Goal: Task Accomplishment & Management: Use online tool/utility

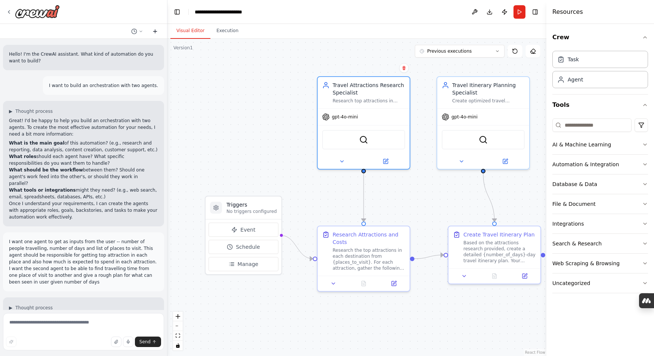
click at [154, 31] on icon at bounding box center [154, 31] width 3 height 0
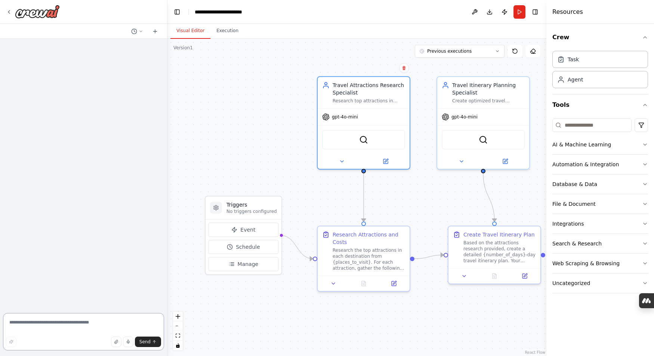
click at [36, 325] on textarea at bounding box center [83, 331] width 161 height 37
click at [386, 158] on icon at bounding box center [385, 158] width 3 height 3
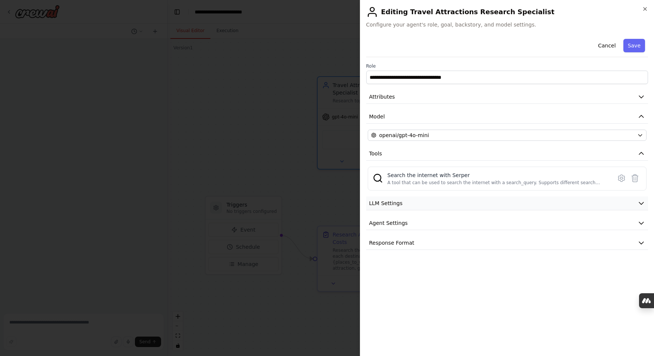
click at [639, 202] on icon "button" at bounding box center [641, 203] width 4 height 2
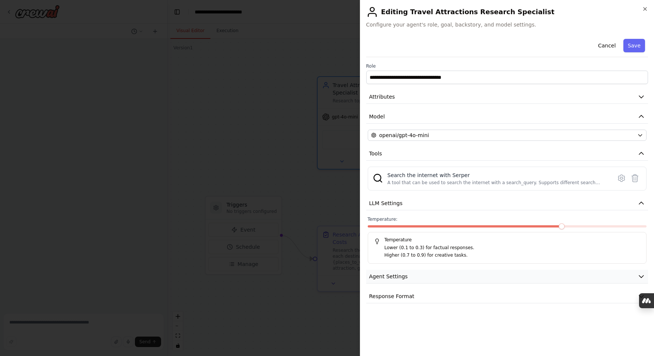
click at [642, 277] on icon "button" at bounding box center [640, 276] width 7 height 7
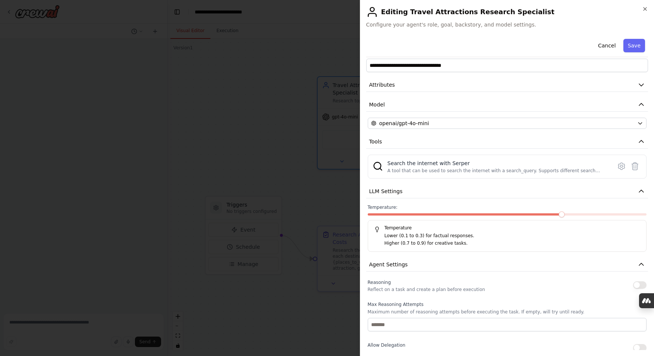
scroll to position [13, 0]
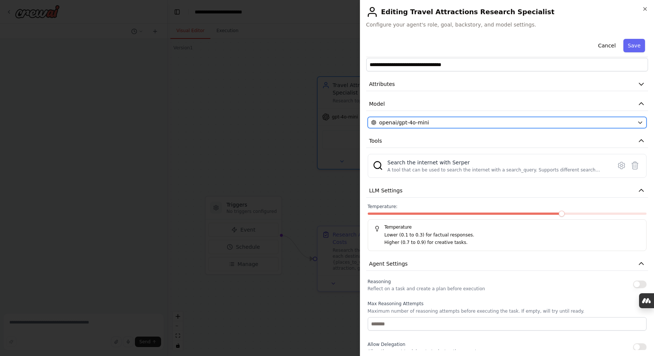
click at [638, 122] on icon "button" at bounding box center [639, 123] width 3 height 2
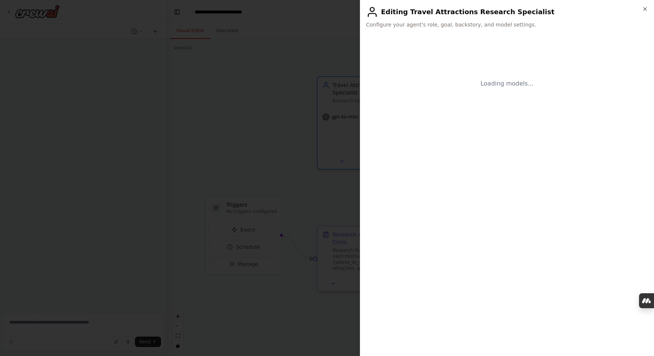
scroll to position [0, 0]
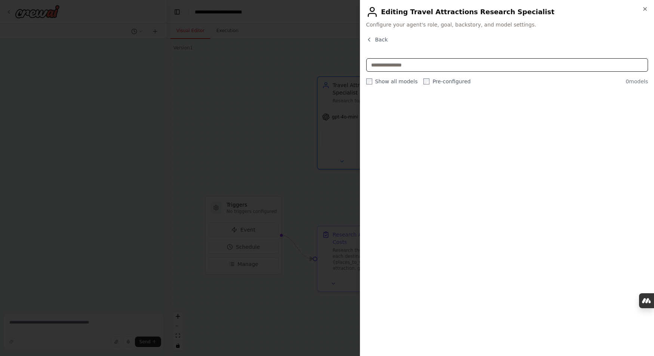
click at [405, 65] on input "text" at bounding box center [507, 64] width 282 height 13
type input "******"
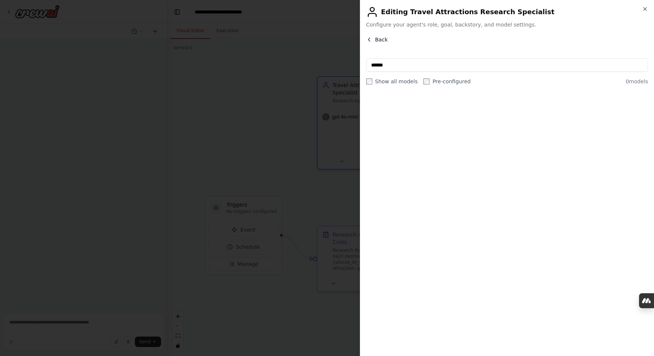
click at [368, 39] on icon "button" at bounding box center [369, 39] width 2 height 3
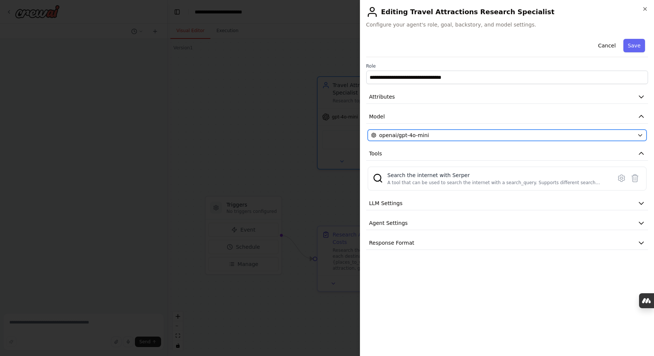
click at [639, 138] on icon "button" at bounding box center [640, 135] width 6 height 6
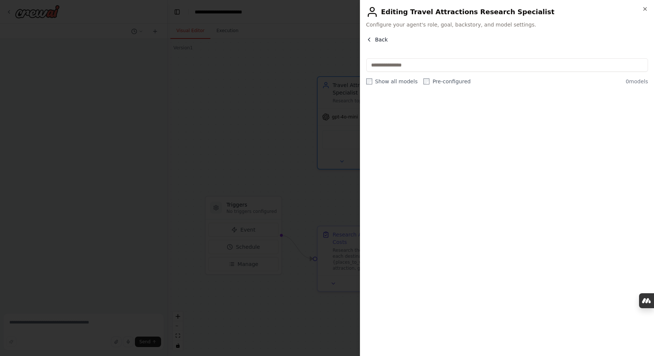
click at [383, 39] on span "Back" at bounding box center [381, 39] width 13 height 7
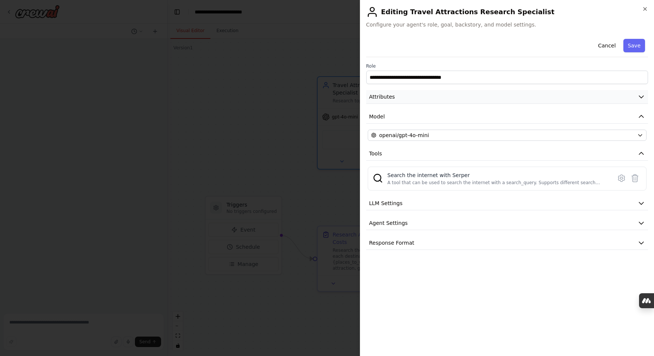
click at [642, 97] on icon "button" at bounding box center [641, 97] width 4 height 2
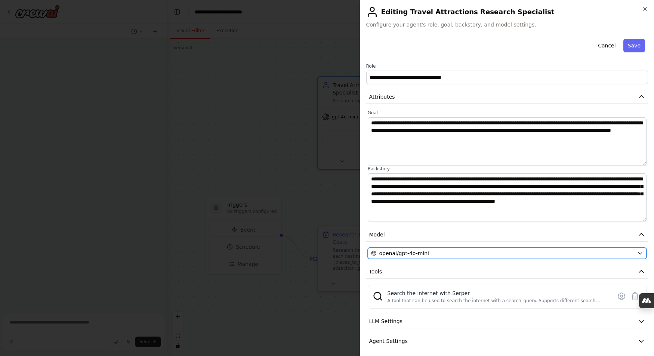
click at [567, 252] on div "openai/gpt-4o-mini" at bounding box center [502, 252] width 263 height 7
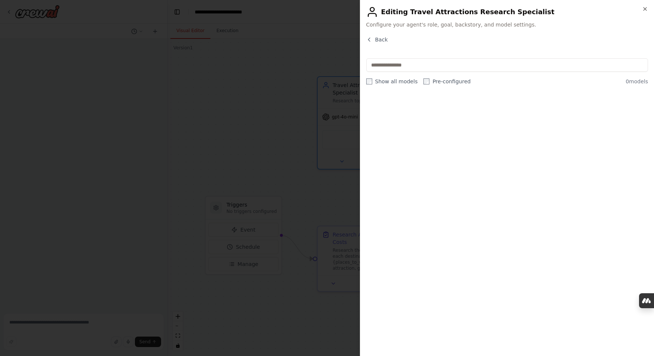
click at [428, 123] on div at bounding box center [507, 222] width 282 height 256
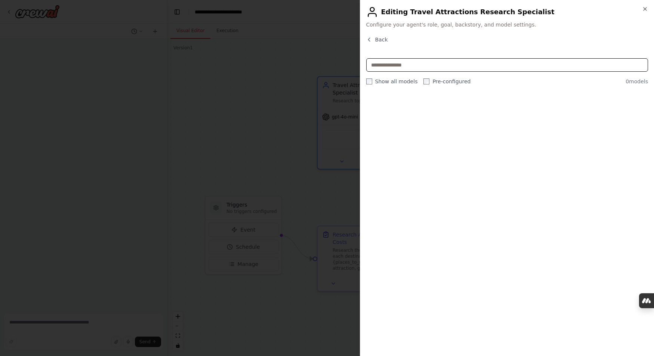
click at [416, 67] on input "text" at bounding box center [507, 64] width 282 height 13
type input "**********"
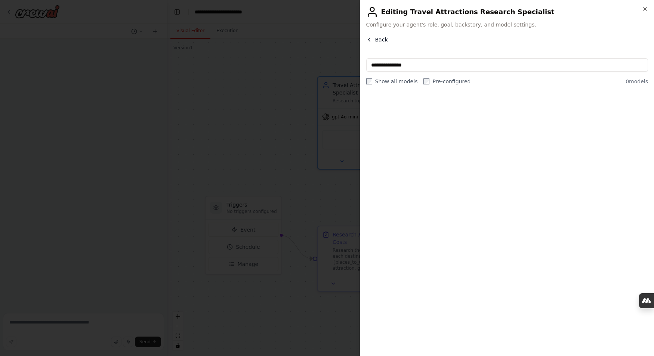
click at [369, 40] on icon "button" at bounding box center [369, 40] width 6 height 6
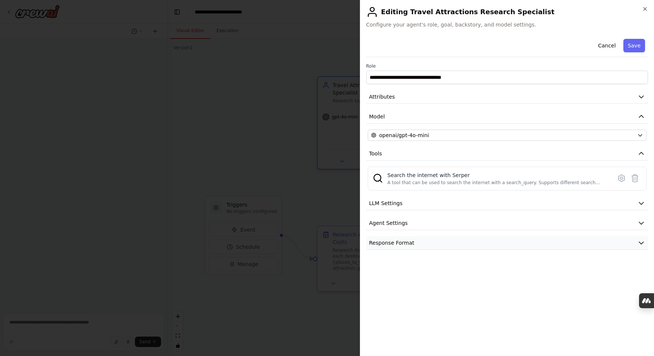
click at [642, 244] on icon "button" at bounding box center [640, 242] width 7 height 7
click at [639, 222] on icon "button" at bounding box center [641, 223] width 4 height 2
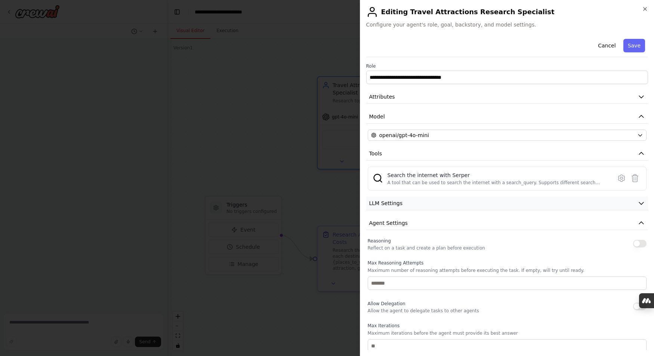
click at [641, 202] on icon "button" at bounding box center [640, 202] width 7 height 7
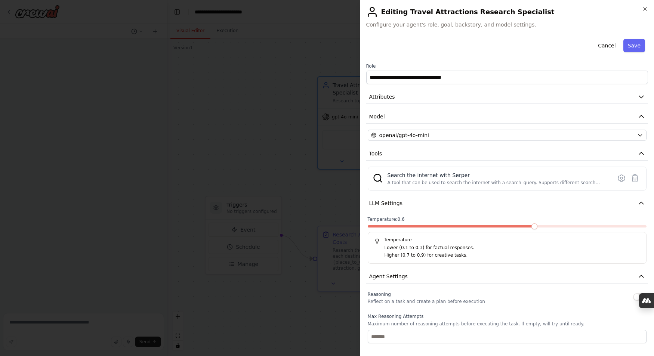
click at [523, 227] on span at bounding box center [450, 226] width 167 height 2
click at [548, 226] on span at bounding box center [506, 226] width 279 height 2
click at [537, 226] on span at bounding box center [534, 226] width 6 height 6
click at [544, 226] on span at bounding box center [506, 226] width 279 height 2
click at [550, 227] on span at bounding box center [506, 226] width 279 height 2
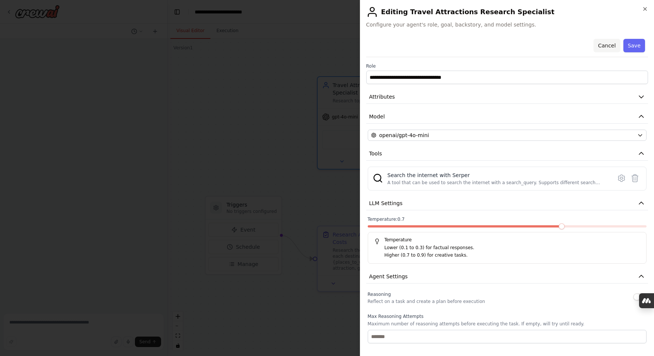
click at [612, 44] on button "Cancel" at bounding box center [606, 45] width 27 height 13
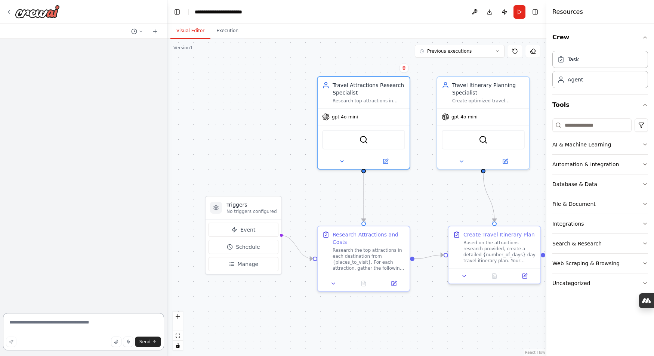
click at [21, 319] on textarea at bounding box center [83, 331] width 161 height 37
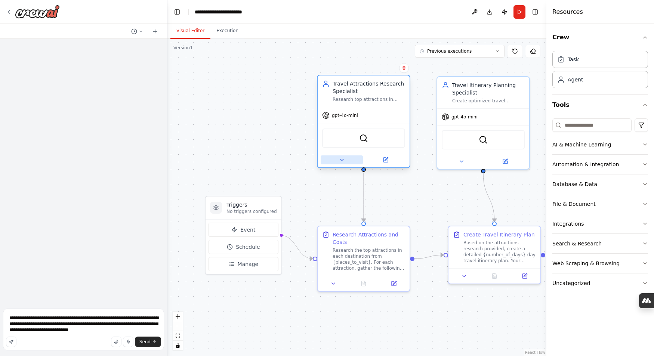
click at [342, 157] on icon at bounding box center [342, 160] width 6 height 6
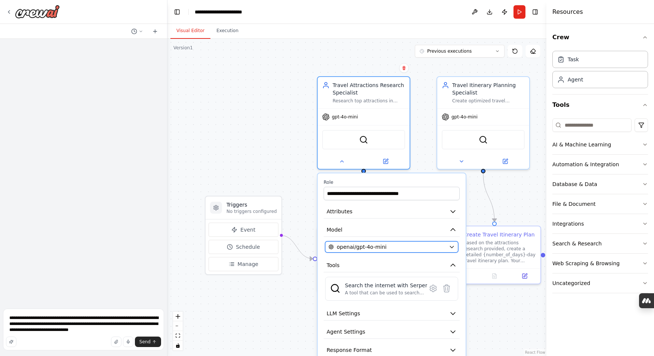
click at [453, 249] on icon "button" at bounding box center [452, 247] width 6 height 6
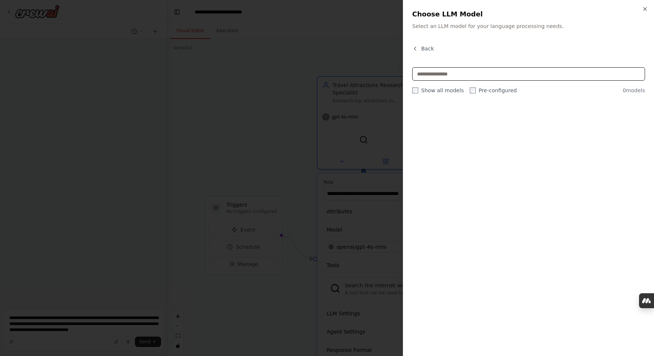
click at [444, 75] on input "text" at bounding box center [528, 73] width 233 height 13
click at [415, 50] on icon "button" at bounding box center [415, 49] width 6 height 6
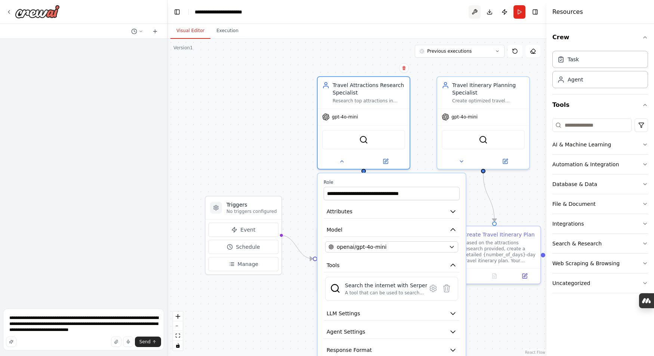
click at [471, 15] on button at bounding box center [474, 11] width 12 height 13
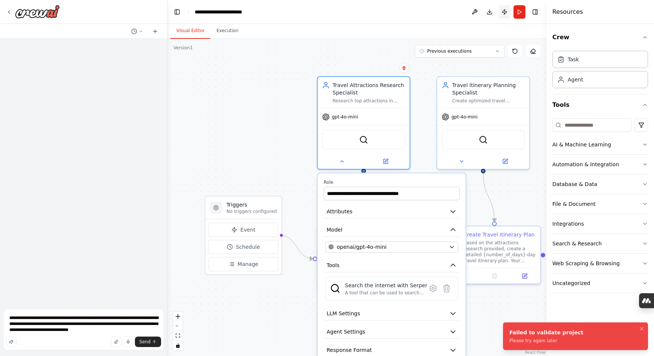
click at [503, 13] on button "Publish" at bounding box center [504, 11] width 12 height 13
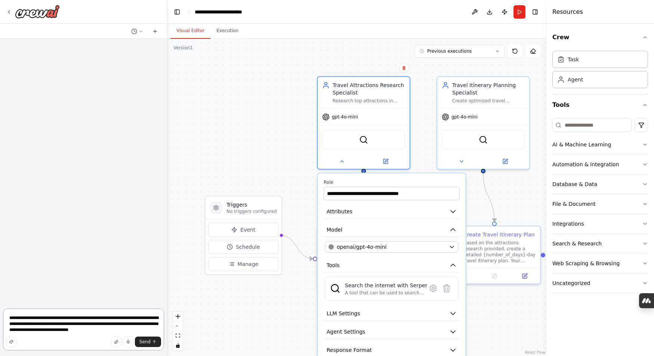
click at [141, 331] on textarea "**********" at bounding box center [83, 329] width 161 height 42
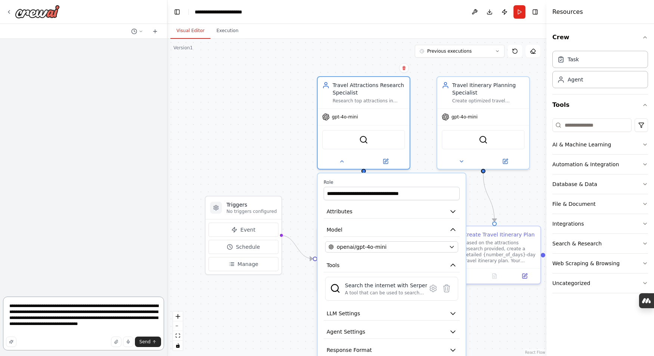
drag, startPoint x: 43, startPoint y: 317, endPoint x: 43, endPoint y: 310, distance: 7.1
click at [43, 317] on textarea "**********" at bounding box center [83, 324] width 161 height 54
click at [644, 185] on icon "button" at bounding box center [645, 184] width 6 height 6
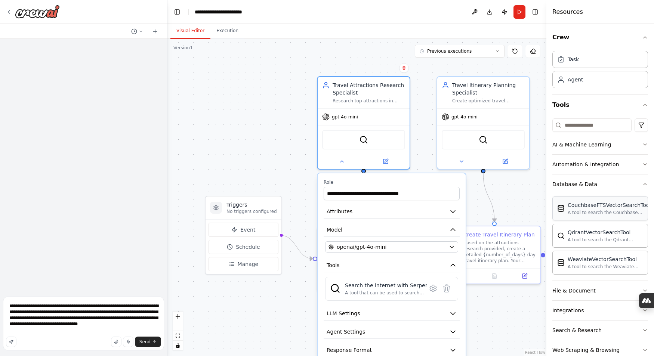
scroll to position [36, 0]
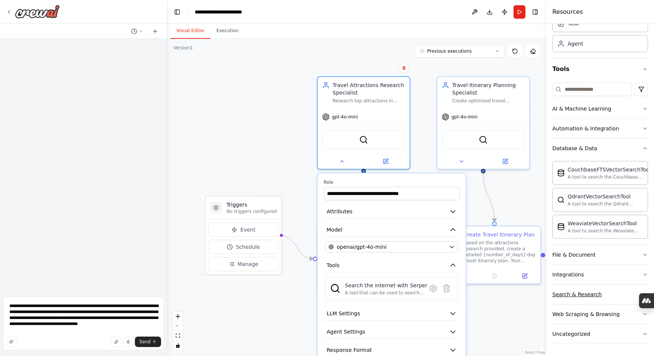
click at [630, 292] on button "Search & Research" at bounding box center [600, 294] width 96 height 19
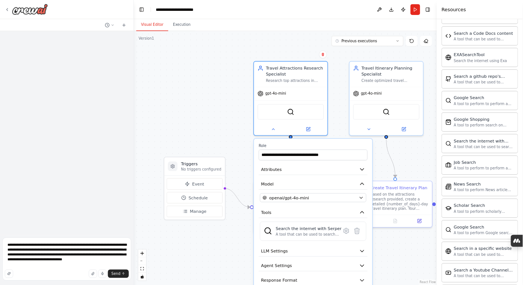
scroll to position [339, 0]
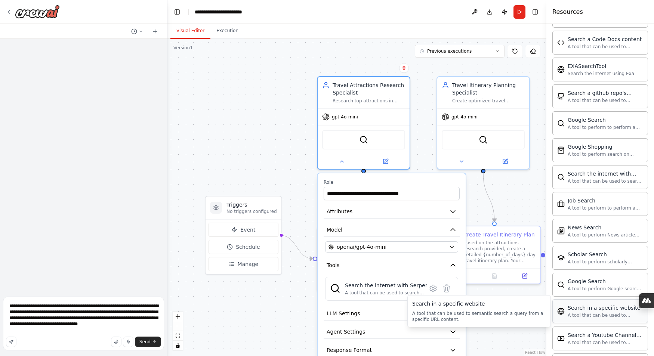
click at [614, 310] on div "Search in a specific website" at bounding box center [604, 307] width 75 height 7
click at [612, 313] on div "A tool that can be used to semantic search a query from a specific URL content." at bounding box center [604, 315] width 75 height 6
click at [387, 288] on div "Search the internet with Serper" at bounding box center [386, 285] width 82 height 7
click at [450, 315] on icon "button" at bounding box center [452, 313] width 7 height 7
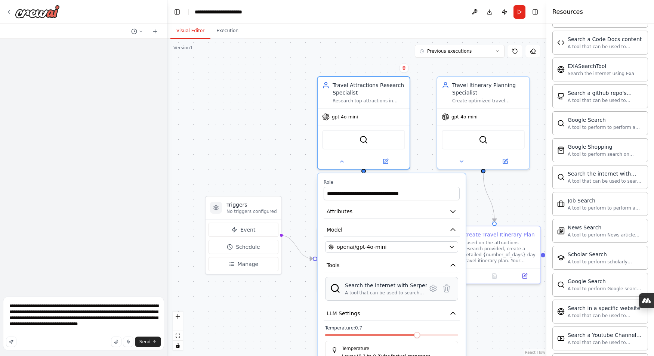
click at [425, 291] on div "Search the internet with [PERSON_NAME] A tool that can be used to search the in…" at bounding box center [391, 289] width 123 height 14
click at [452, 266] on icon "button" at bounding box center [452, 264] width 7 height 7
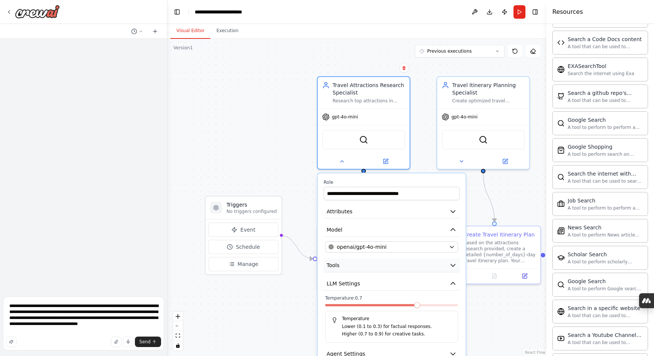
click at [452, 266] on icon "button" at bounding box center [452, 265] width 4 height 2
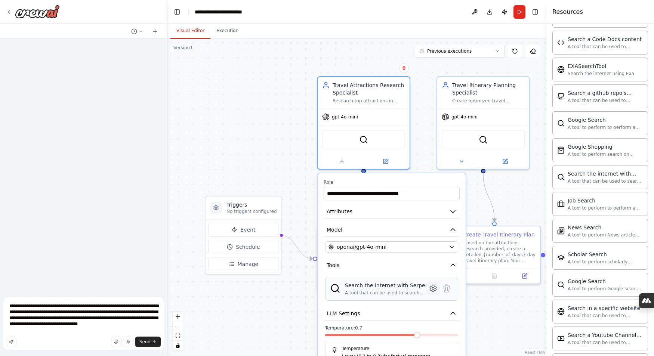
click at [434, 290] on icon at bounding box center [432, 288] width 6 height 7
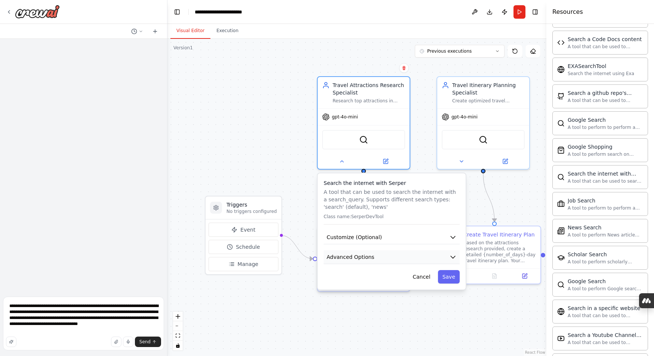
click at [453, 255] on icon "button" at bounding box center [452, 256] width 7 height 7
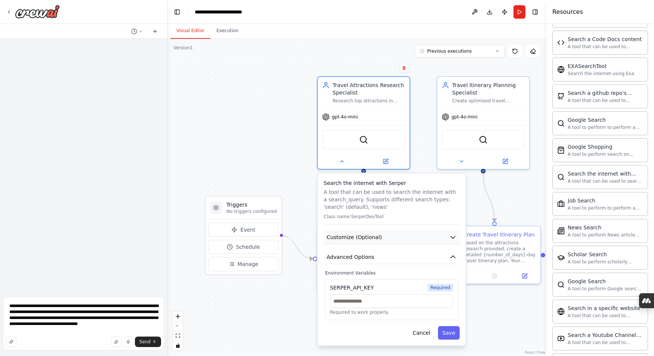
click at [452, 237] on icon "button" at bounding box center [452, 237] width 4 height 2
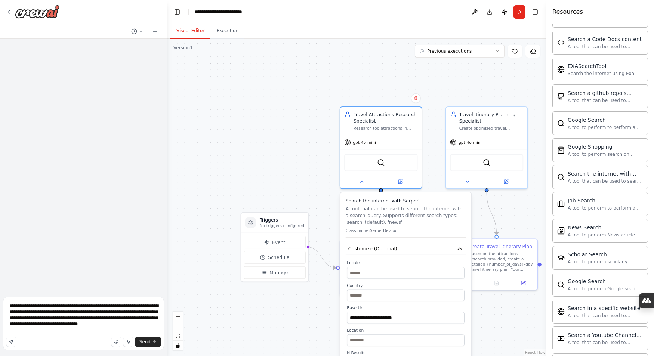
click at [308, 335] on div ".deletable-edge-delete-btn { width: 20px; height: 20px; border: 0px solid #ffff…" at bounding box center [356, 197] width 379 height 317
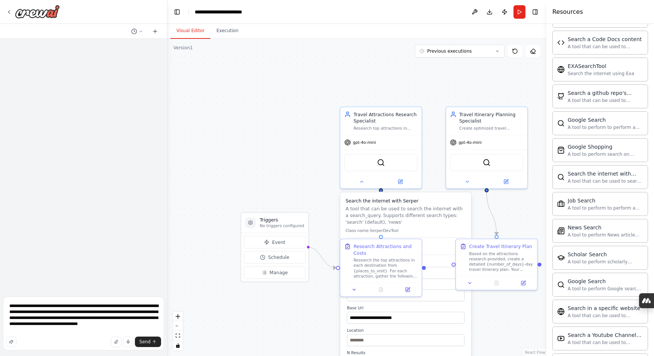
click at [282, 168] on div ".deletable-edge-delete-btn { width: 20px; height: 20px; border: 0px solid #ffff…" at bounding box center [356, 197] width 379 height 317
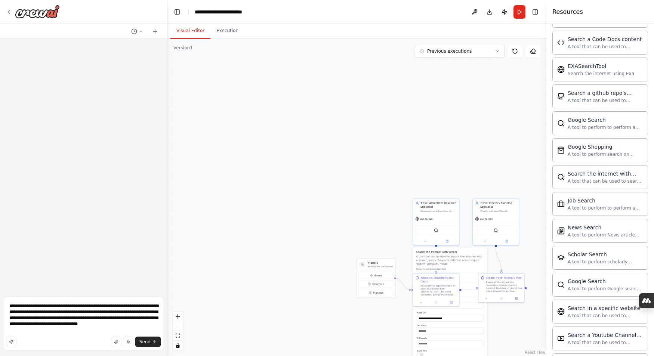
click at [508, 319] on div ".deletable-edge-delete-btn { width: 20px; height: 20px; border: 0px solid #ffff…" at bounding box center [356, 197] width 379 height 317
click at [285, 253] on div ".deletable-edge-delete-btn { width: 20px; height: 20px; border: 0px solid #ffff…" at bounding box center [356, 197] width 379 height 317
click at [424, 319] on input "**********" at bounding box center [449, 318] width 66 height 7
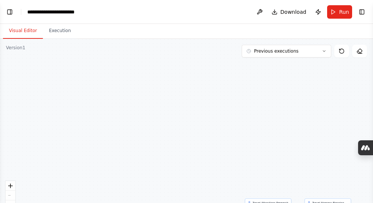
click at [10, 194] on div "React Flow controls" at bounding box center [11, 200] width 10 height 39
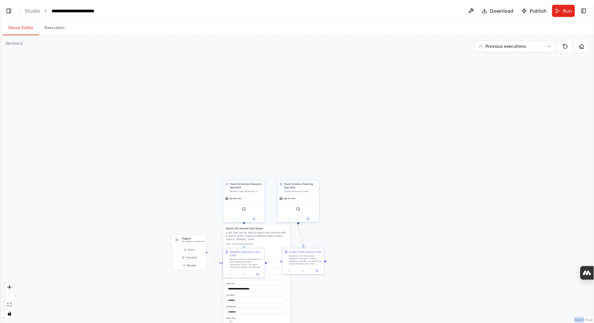
scroll to position [322, 0]
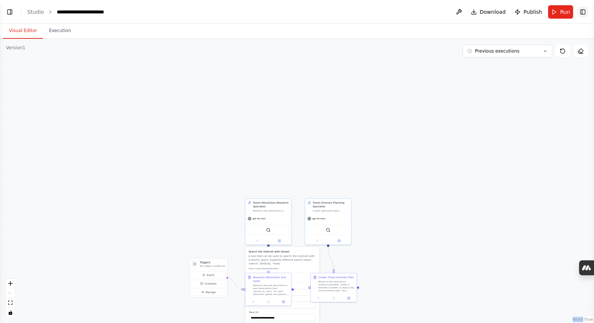
click at [586, 12] on button "Toggle Right Sidebar" at bounding box center [583, 12] width 10 height 10
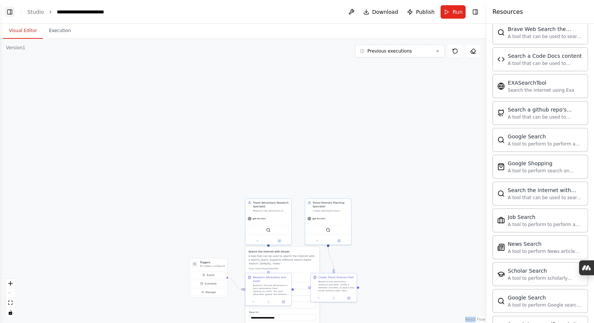
click at [14, 11] on button "Toggle Left Sidebar" at bounding box center [9, 12] width 10 height 10
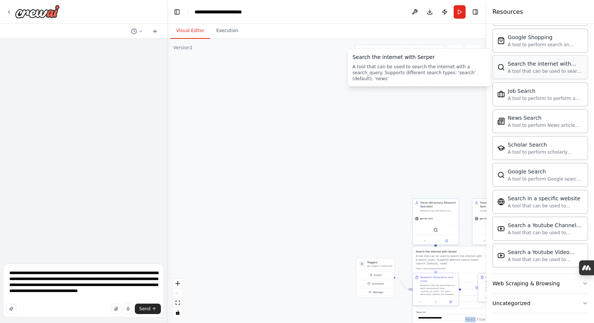
scroll to position [0, 0]
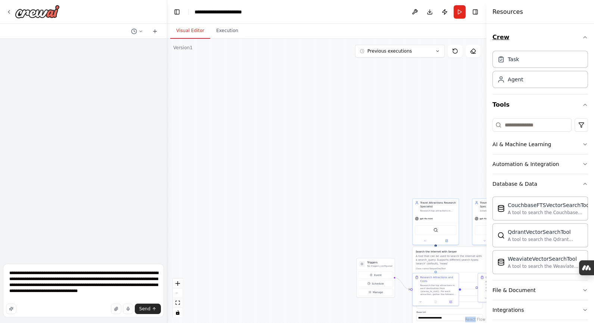
click at [584, 36] on icon "button" at bounding box center [585, 37] width 6 height 6
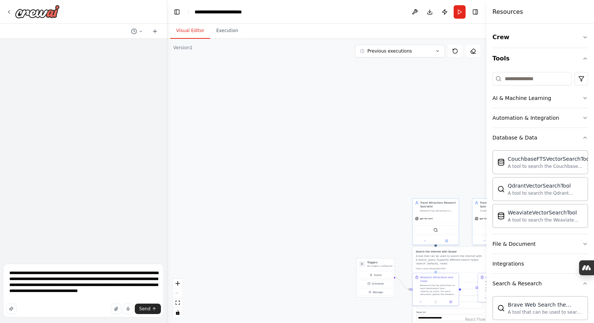
click at [510, 10] on h4 "Resources" at bounding box center [508, 11] width 31 height 9
click at [477, 12] on button "Toggle Right Sidebar" at bounding box center [475, 12] width 10 height 10
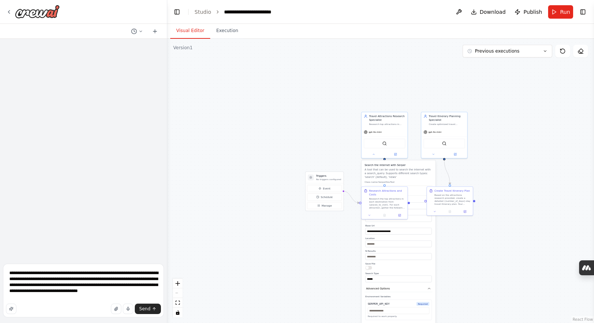
drag, startPoint x: 373, startPoint y: 203, endPoint x: 322, endPoint y: 116, distance: 101.1
click at [322, 116] on div ".deletable-edge-delete-btn { width: 20px; height: 20px; border: 0px solid #ffff…" at bounding box center [380, 181] width 427 height 285
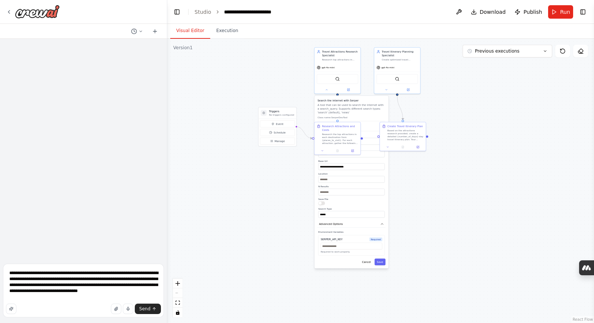
drag, startPoint x: 325, startPoint y: 142, endPoint x: 280, endPoint y: 77, distance: 78.8
click at [280, 77] on div ".deletable-edge-delete-btn { width: 20px; height: 20px; border: 0px solid #ffff…" at bounding box center [380, 181] width 427 height 285
click at [368, 259] on button "Cancel" at bounding box center [367, 262] width 13 height 7
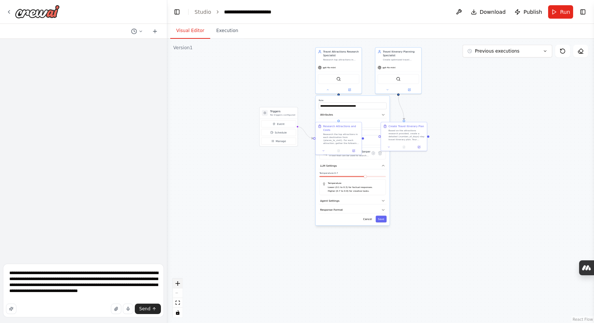
click at [178, 284] on icon "zoom in" at bounding box center [178, 284] width 4 height 4
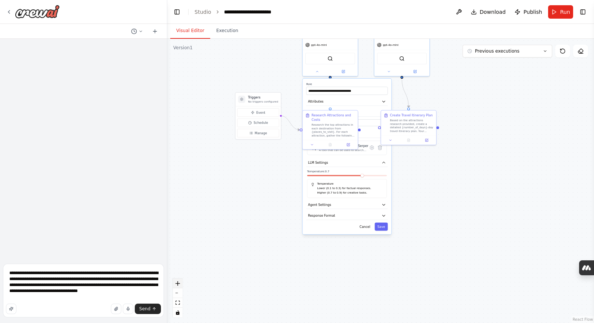
click at [178, 284] on icon "zoom in" at bounding box center [178, 284] width 4 height 4
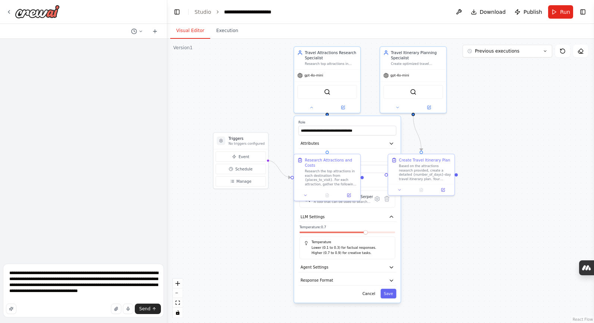
drag, startPoint x: 245, startPoint y: 203, endPoint x: 252, endPoint y: 261, distance: 58.3
click at [252, 261] on div ".deletable-edge-delete-btn { width: 20px; height: 20px; border: 0px solid #ffff…" at bounding box center [380, 181] width 427 height 285
click at [326, 92] on img at bounding box center [327, 91] width 6 height 6
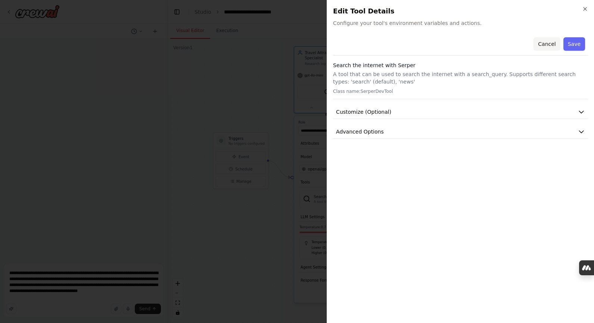
click at [550, 43] on button "Cancel" at bounding box center [547, 43] width 27 height 13
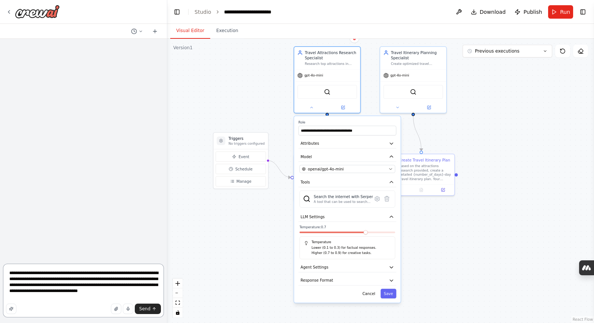
click at [47, 300] on textarea "**********" at bounding box center [83, 291] width 161 height 54
type textarea "**********"
